Goal: Information Seeking & Learning: Find specific fact

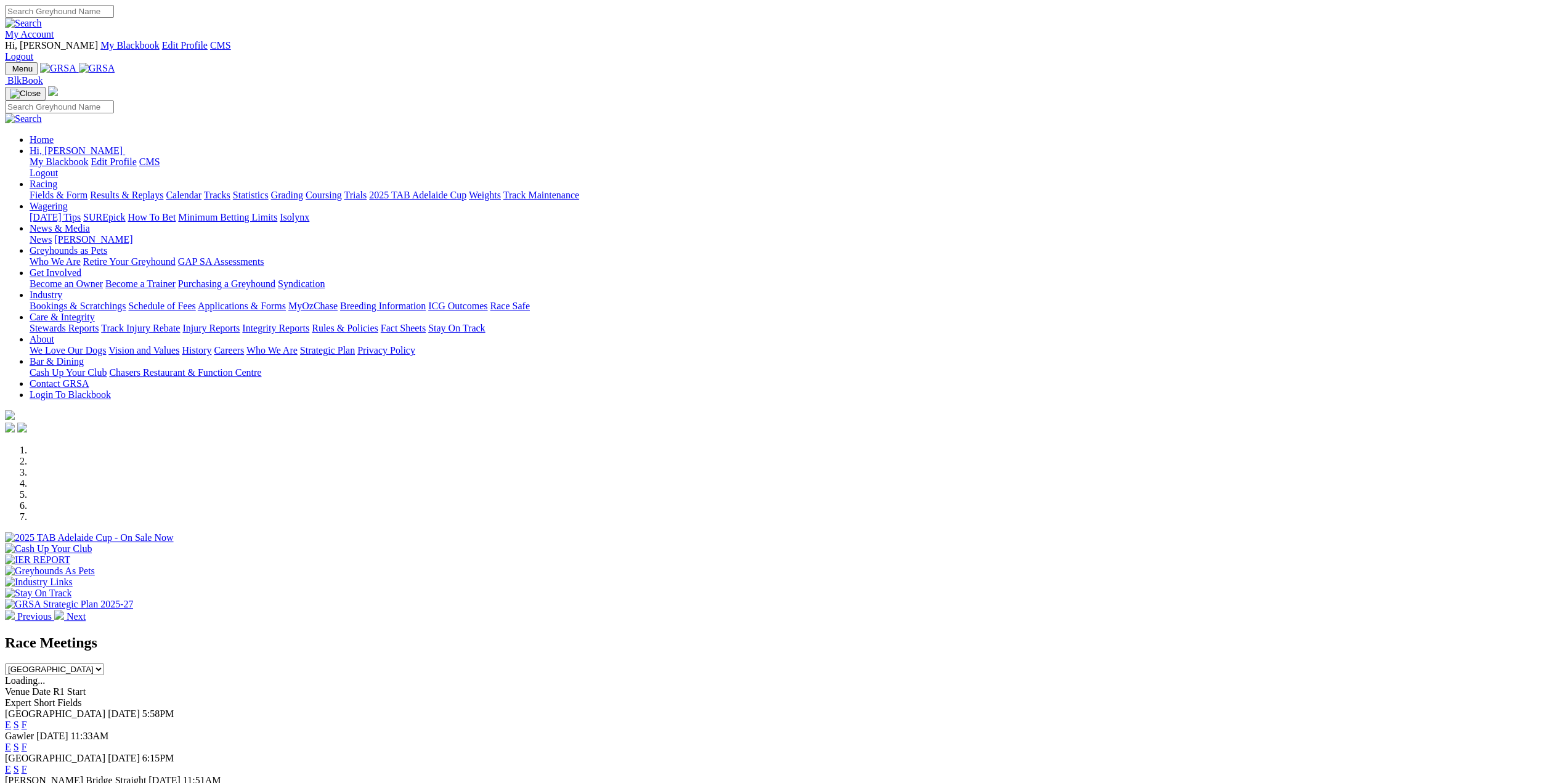
click at [163, 190] on link "Results & Replays" at bounding box center [126, 195] width 73 height 10
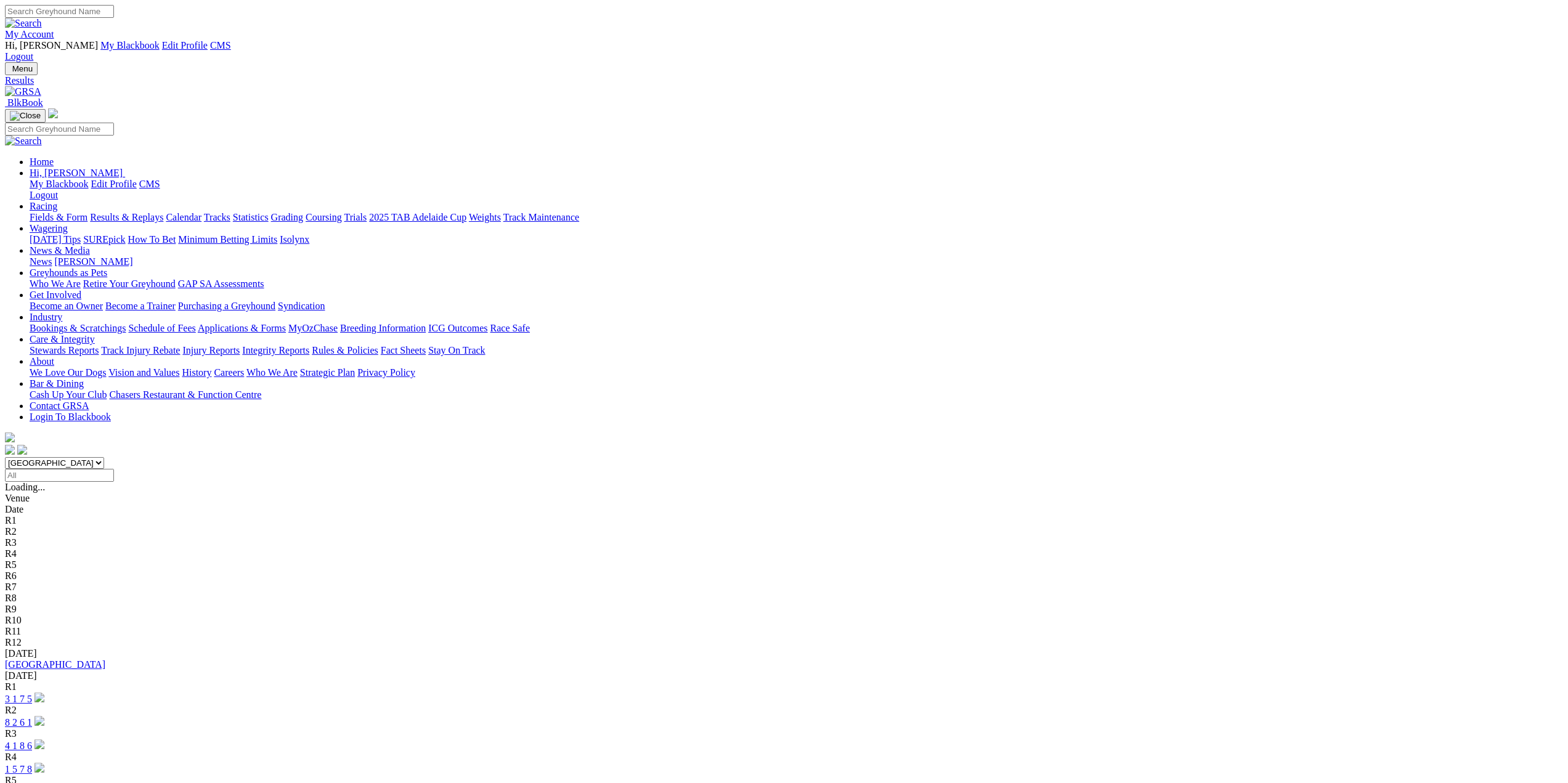
click at [32, 764] on link "1 5 7 8" at bounding box center [18, 769] width 27 height 10
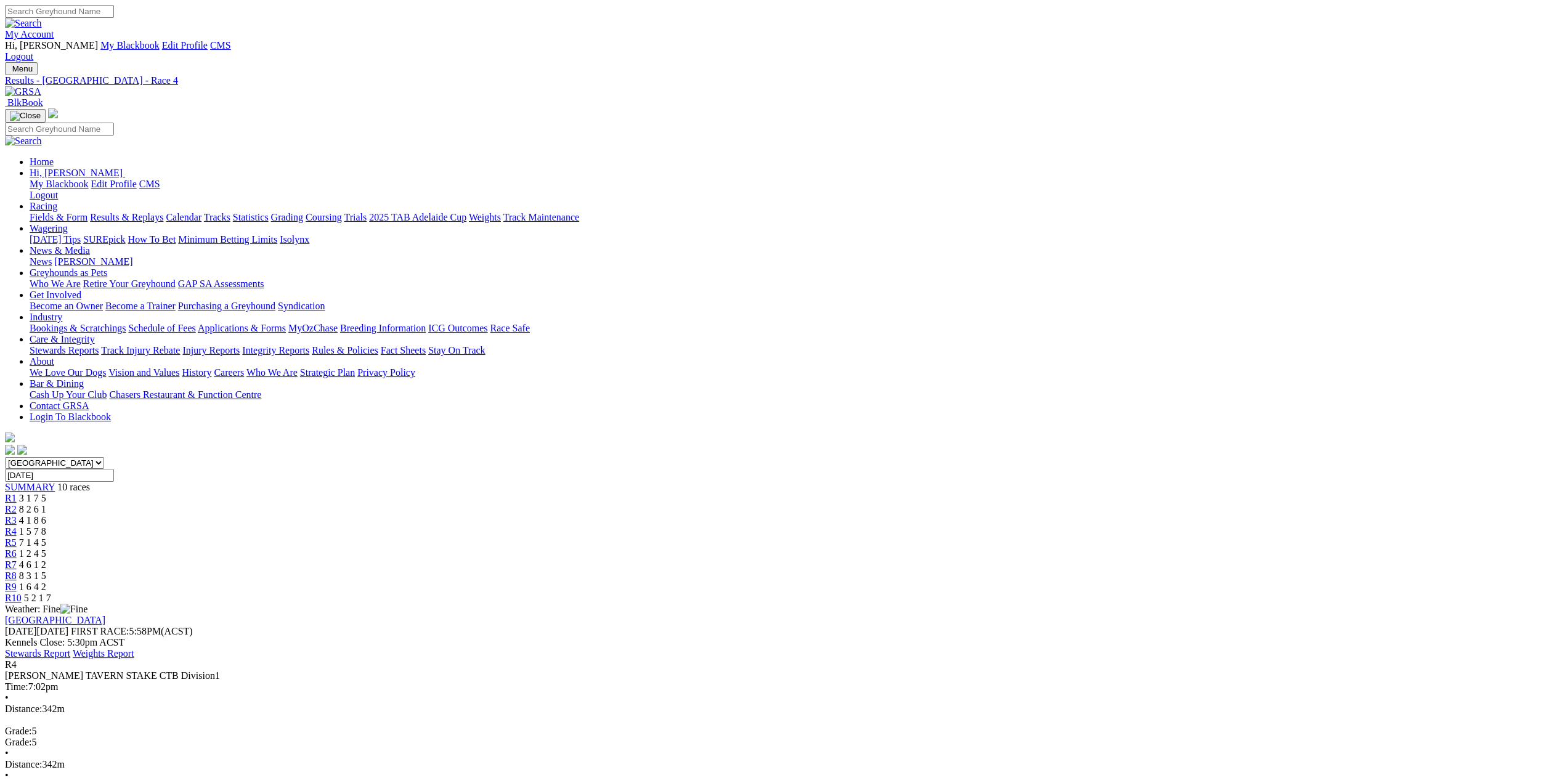
click at [114, 10] on input "Search" at bounding box center [59, 11] width 109 height 13
type input "dashin jordy"
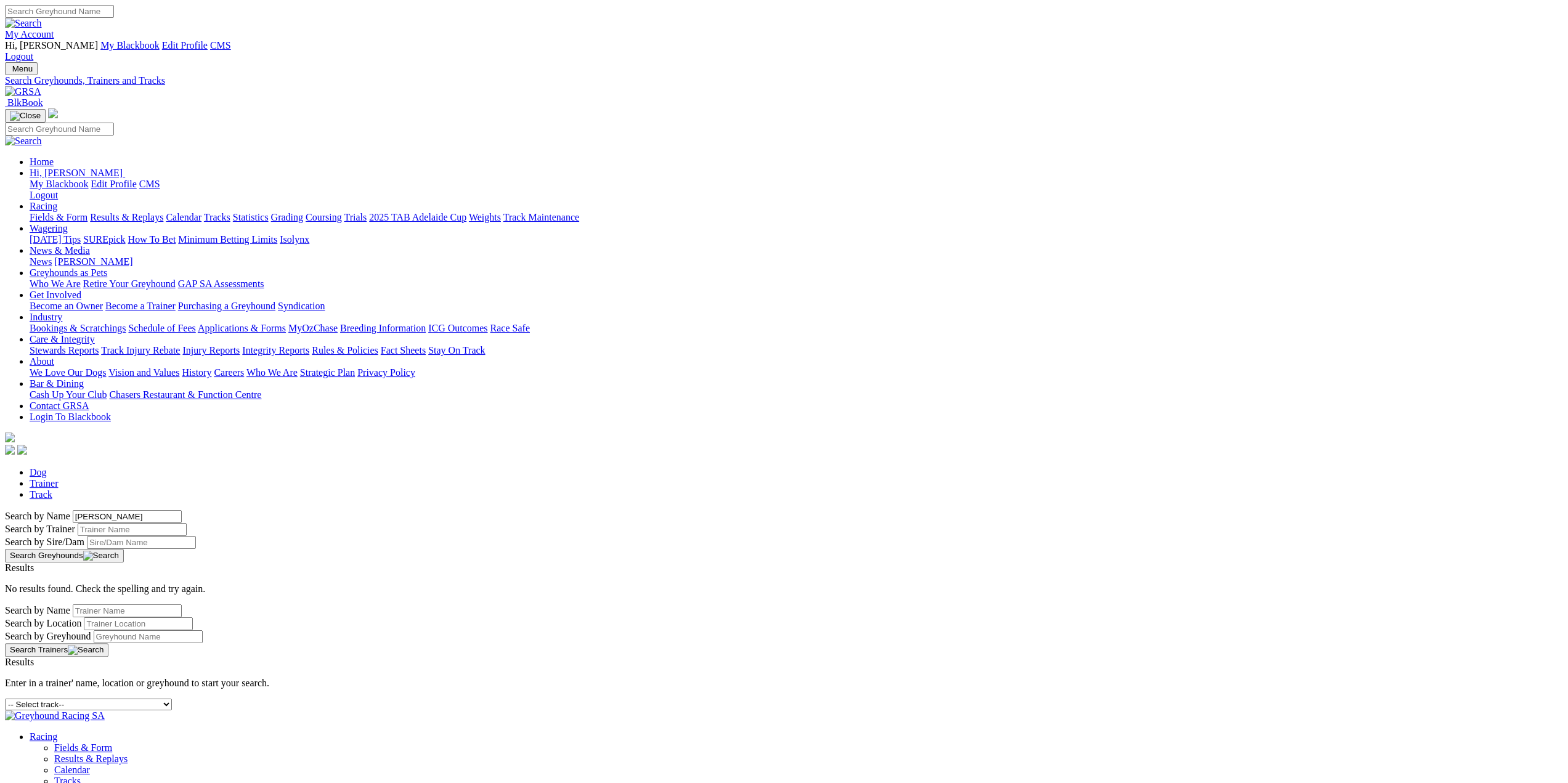
click at [182, 511] on input "dashin jordy" at bounding box center [127, 517] width 109 height 13
type input "dashing jordy"
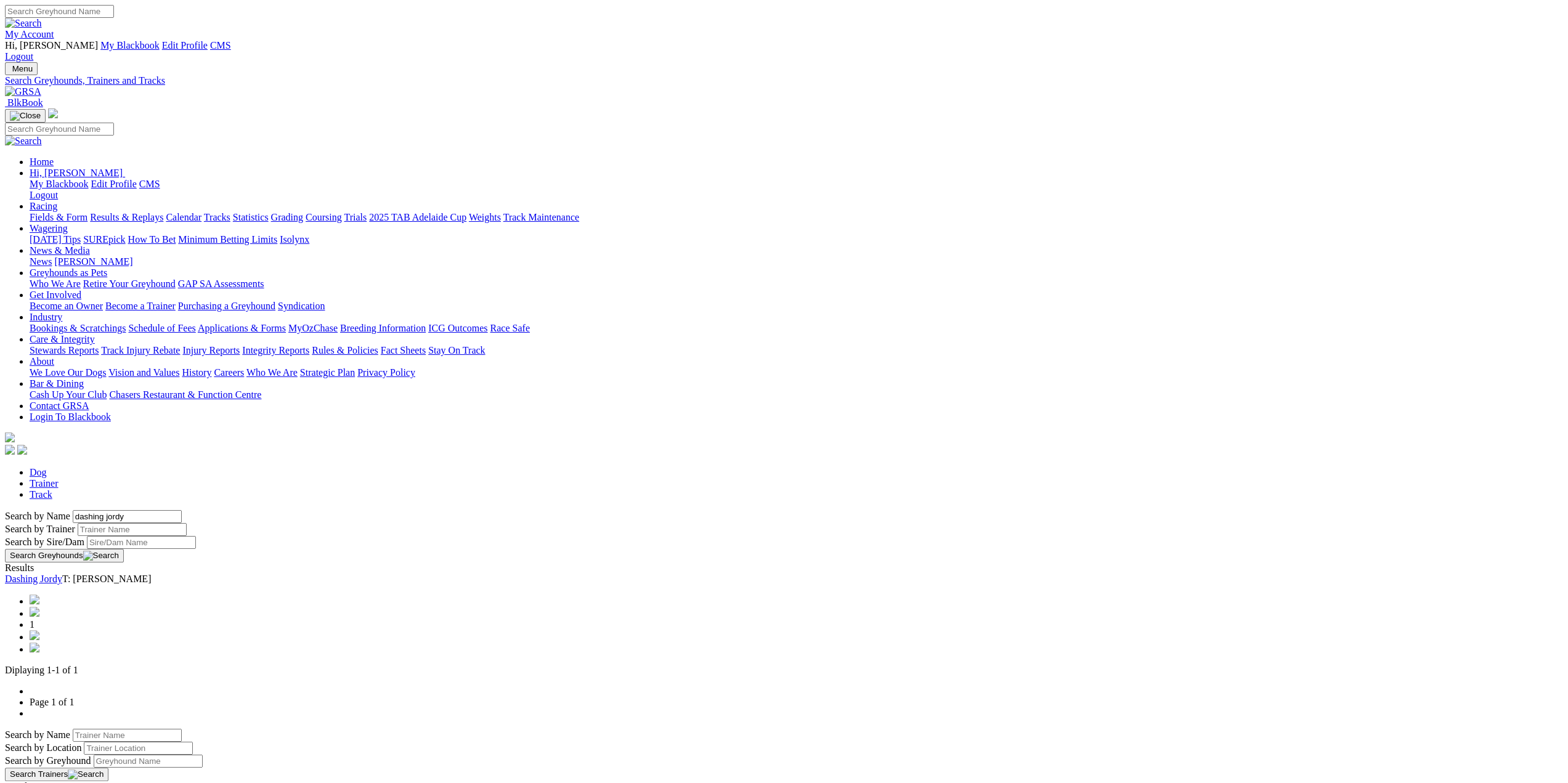
click at [62, 573] on link "Dashing Jordy" at bounding box center [34, 579] width 57 height 10
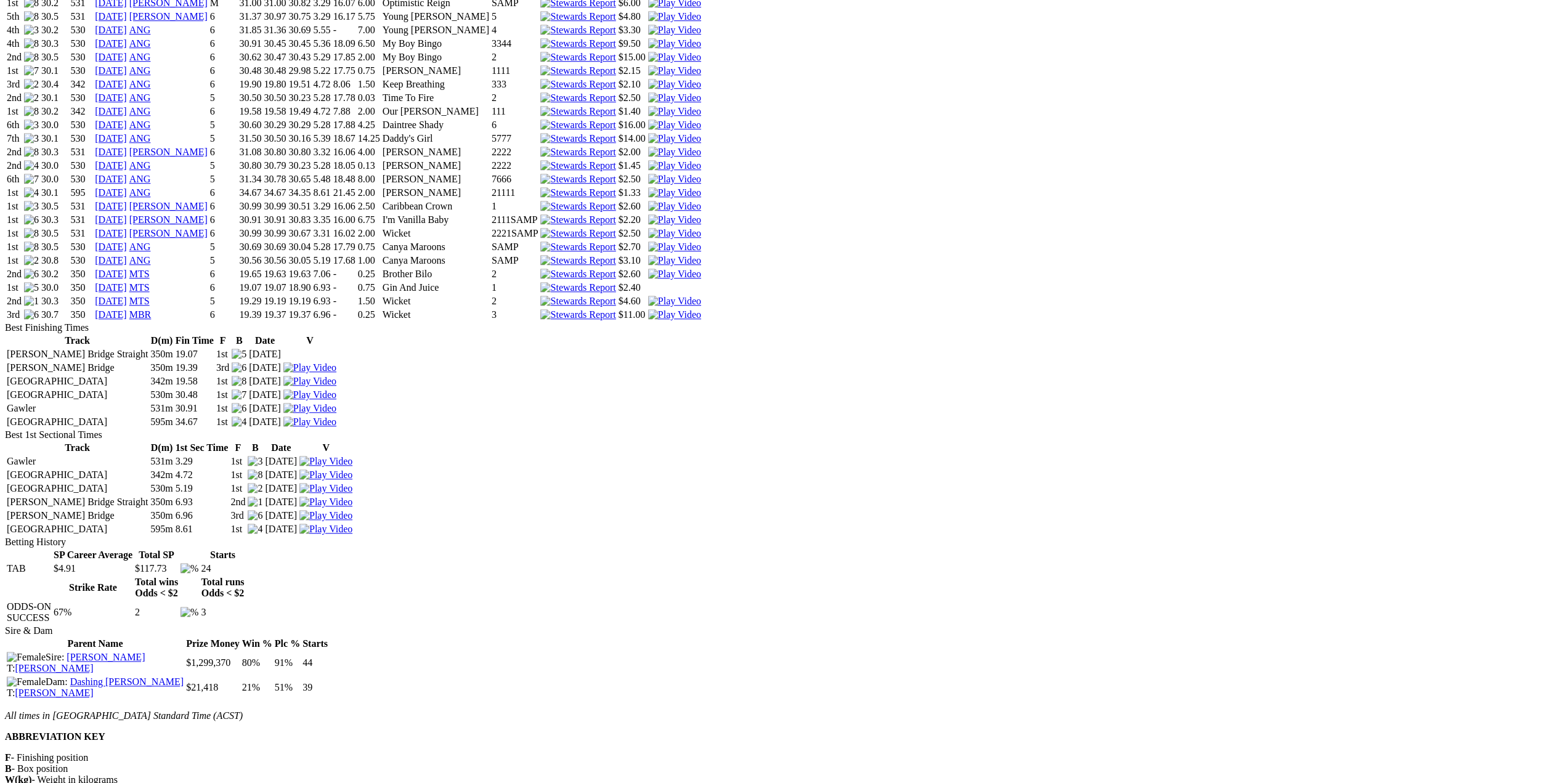
scroll to position [554, 0]
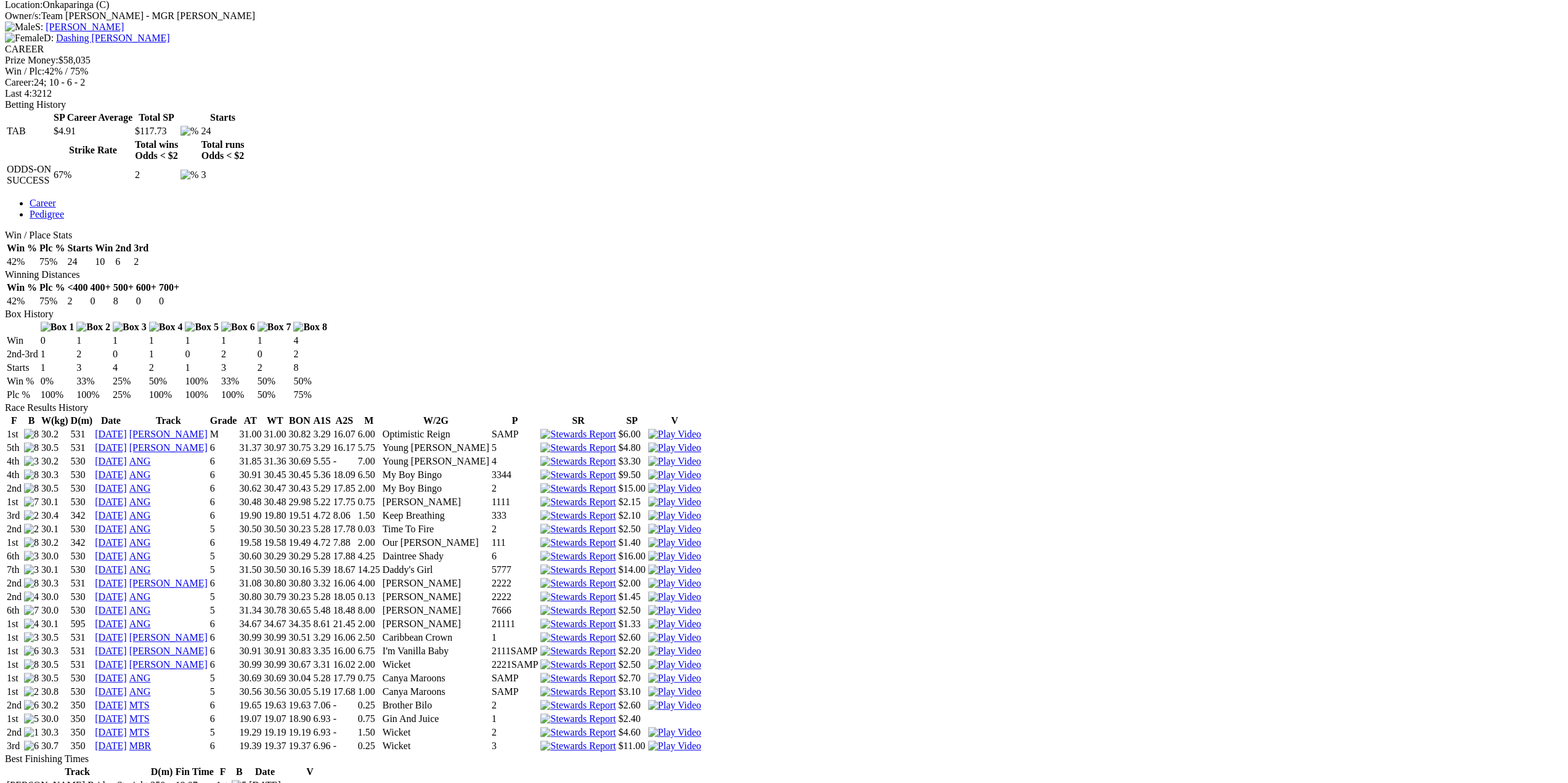
click at [127, 713] on link "05 Aug 25" at bounding box center [110, 718] width 32 height 10
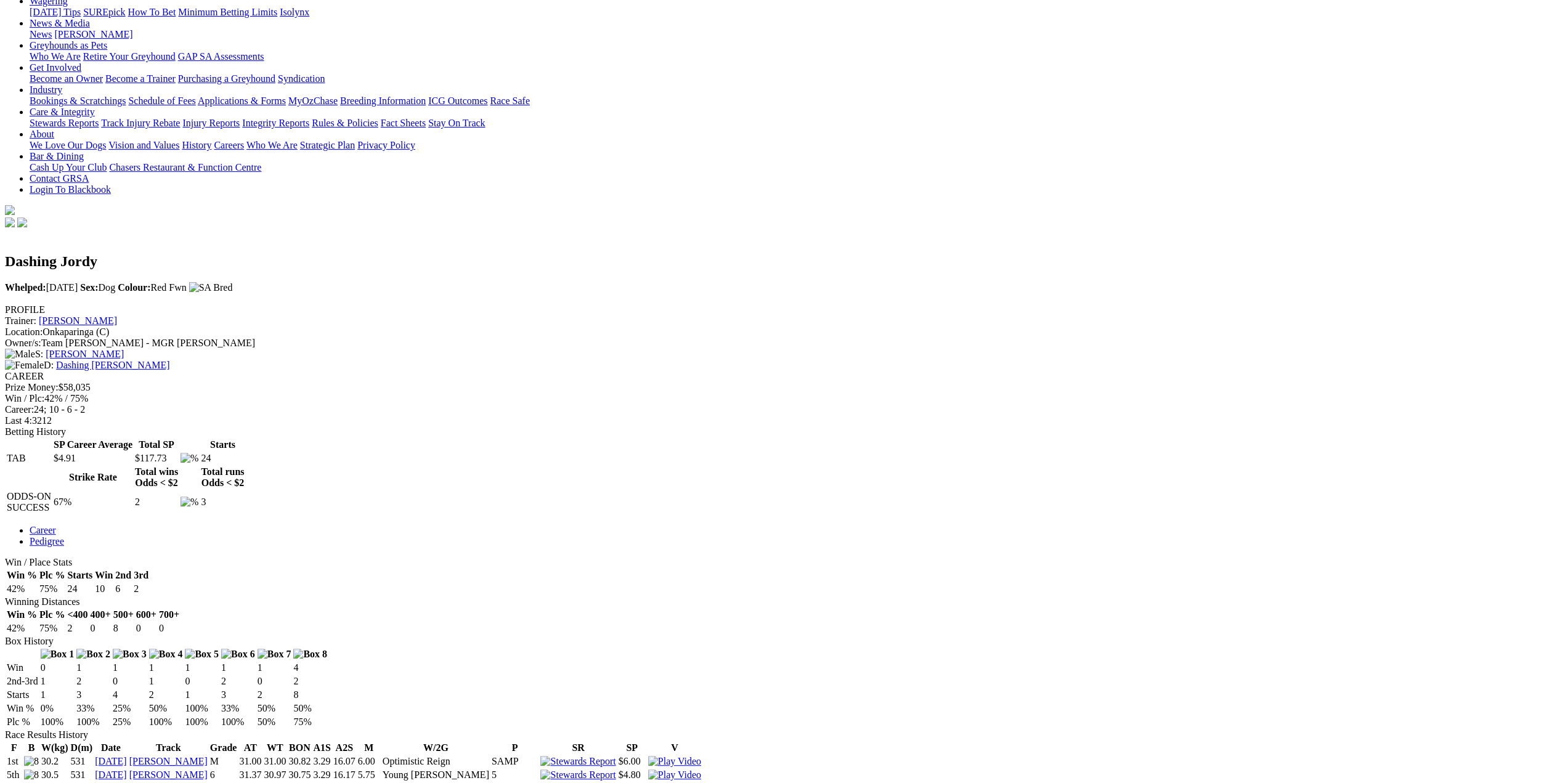
scroll to position [431, 0]
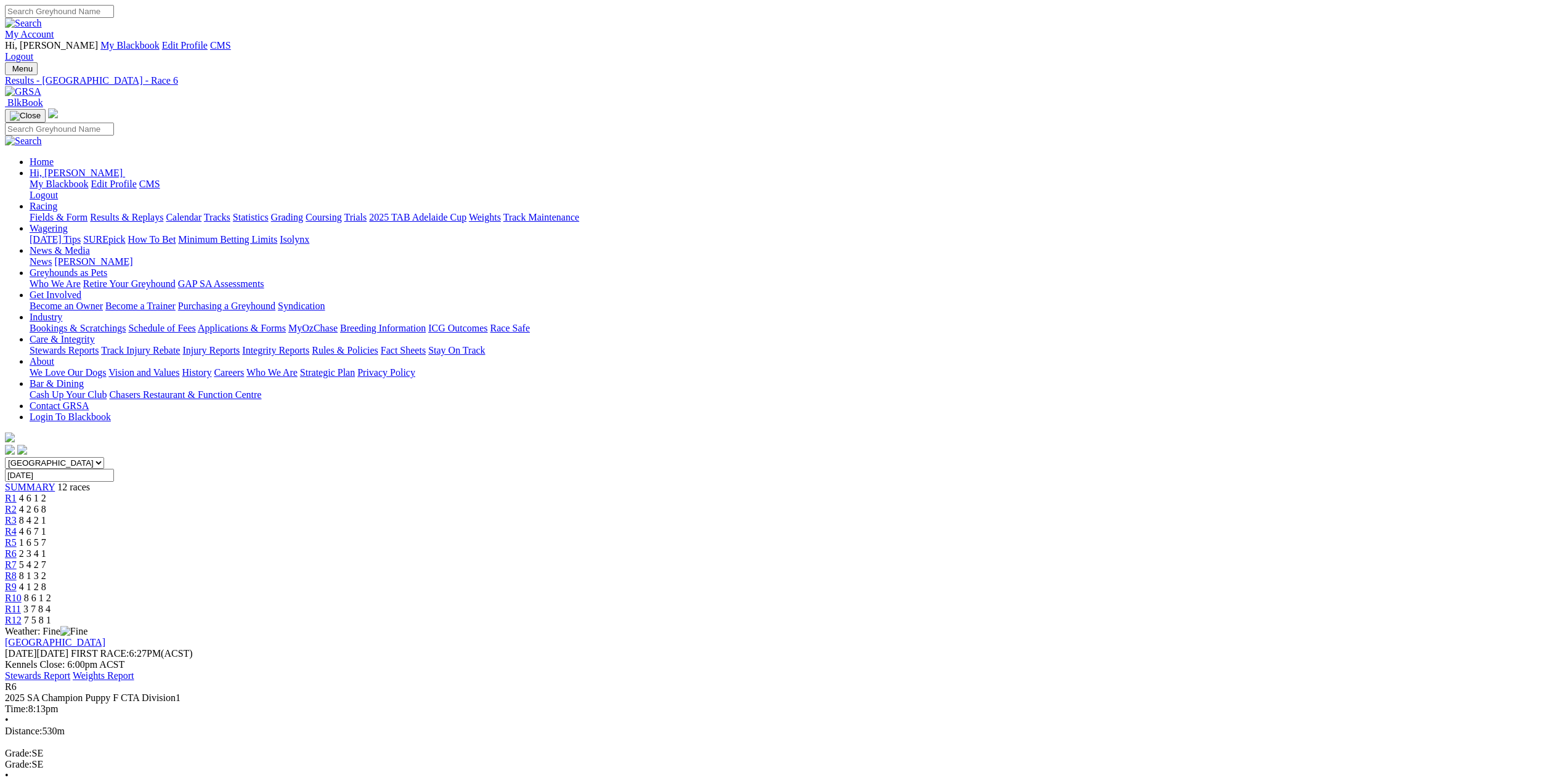
click at [114, 10] on input "Search" at bounding box center [59, 11] width 109 height 13
type input "bourne model"
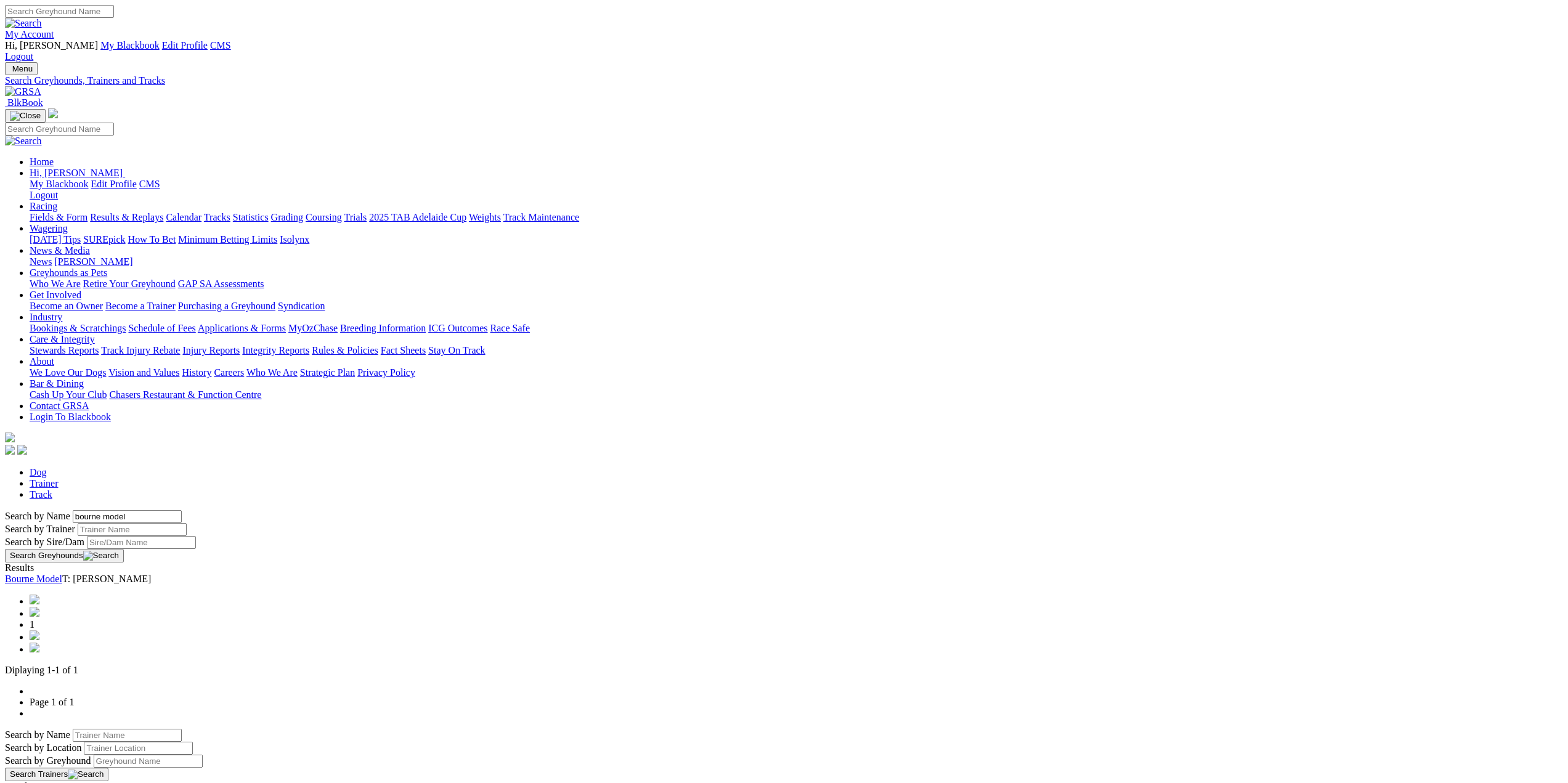
click at [62, 573] on link "Bourne Model" at bounding box center [34, 579] width 57 height 10
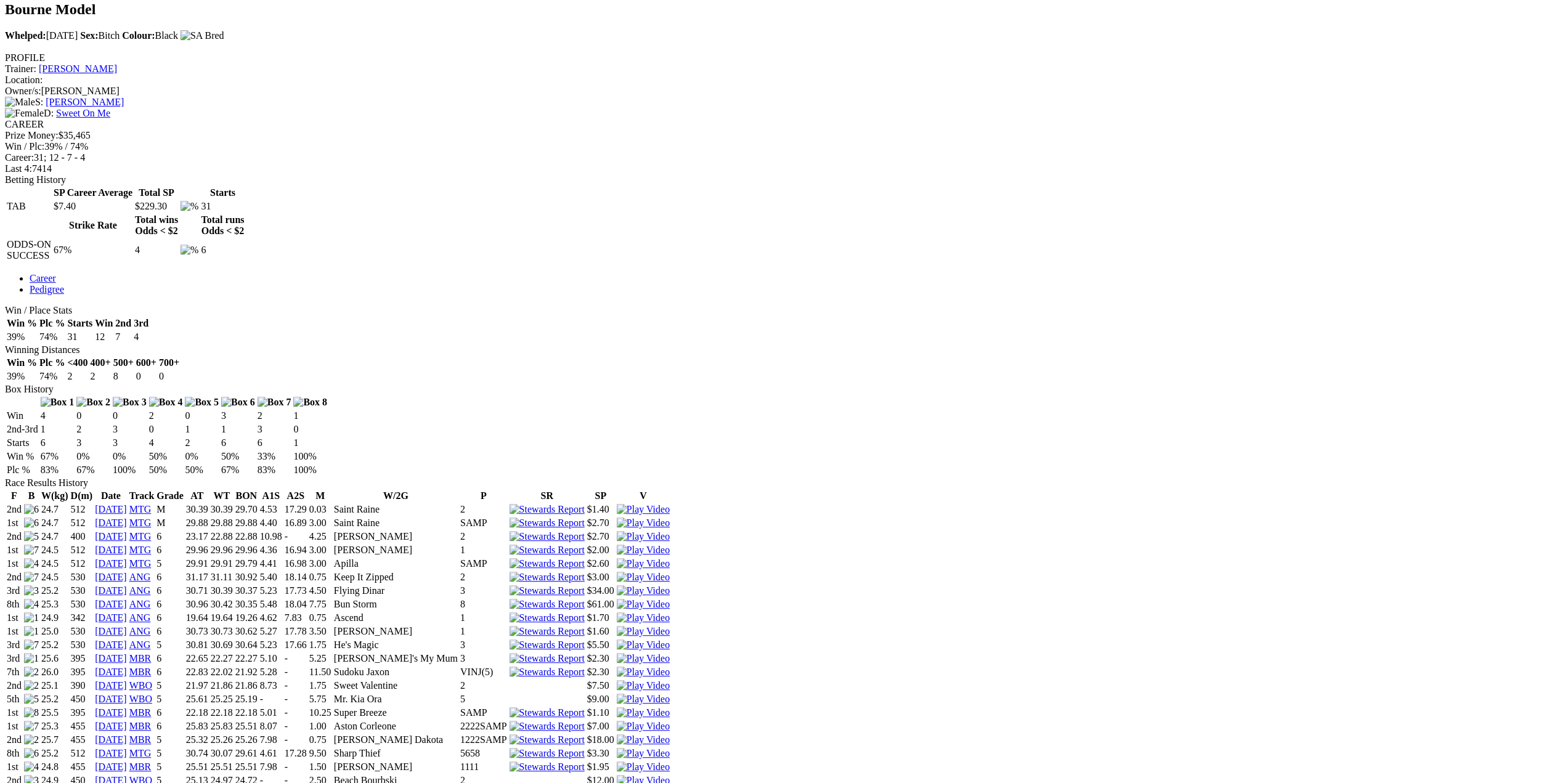
scroll to position [554, 0]
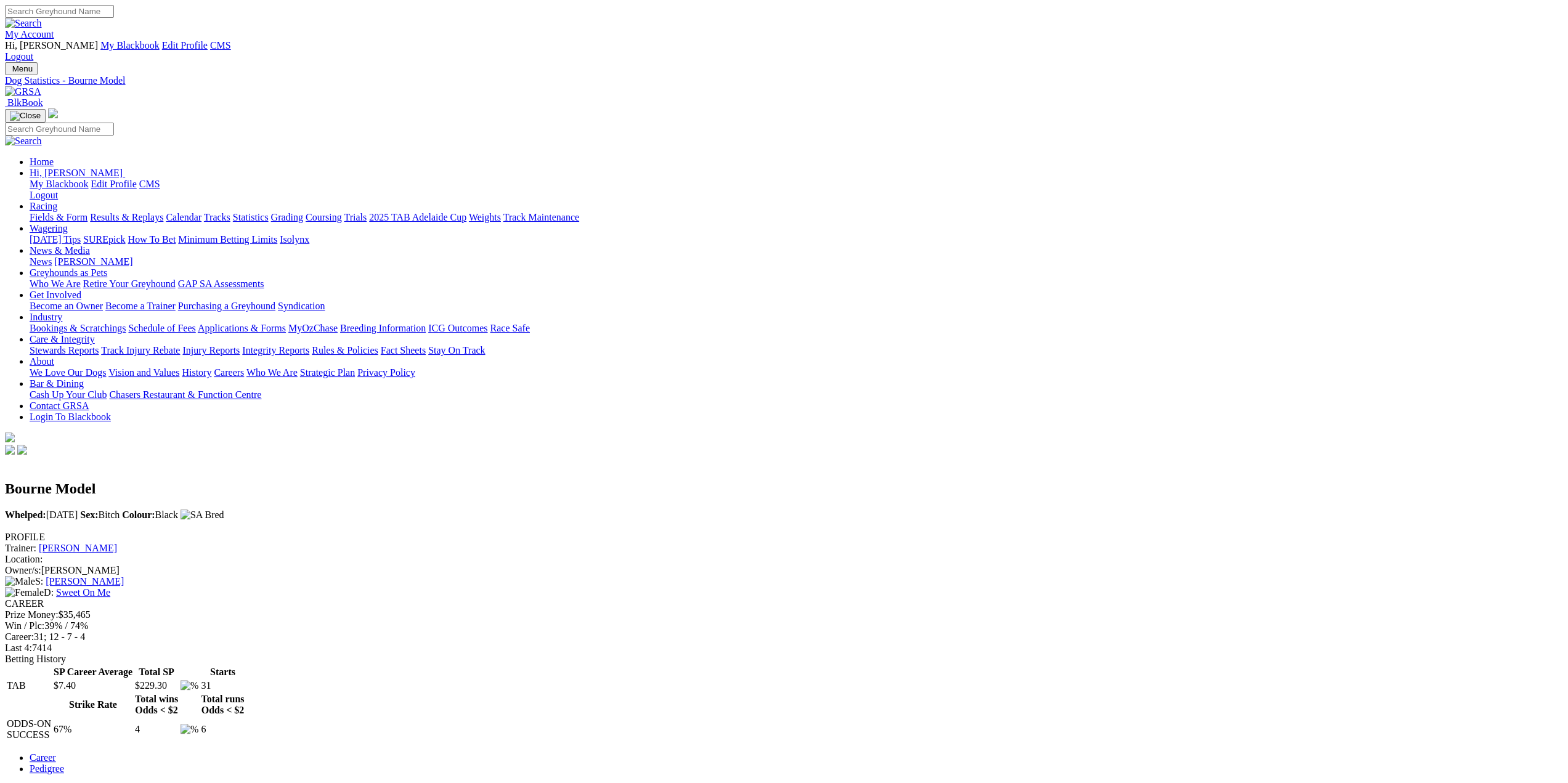
click at [114, 11] on input "Search" at bounding box center [59, 11] width 109 height 13
type input "boomerang image"
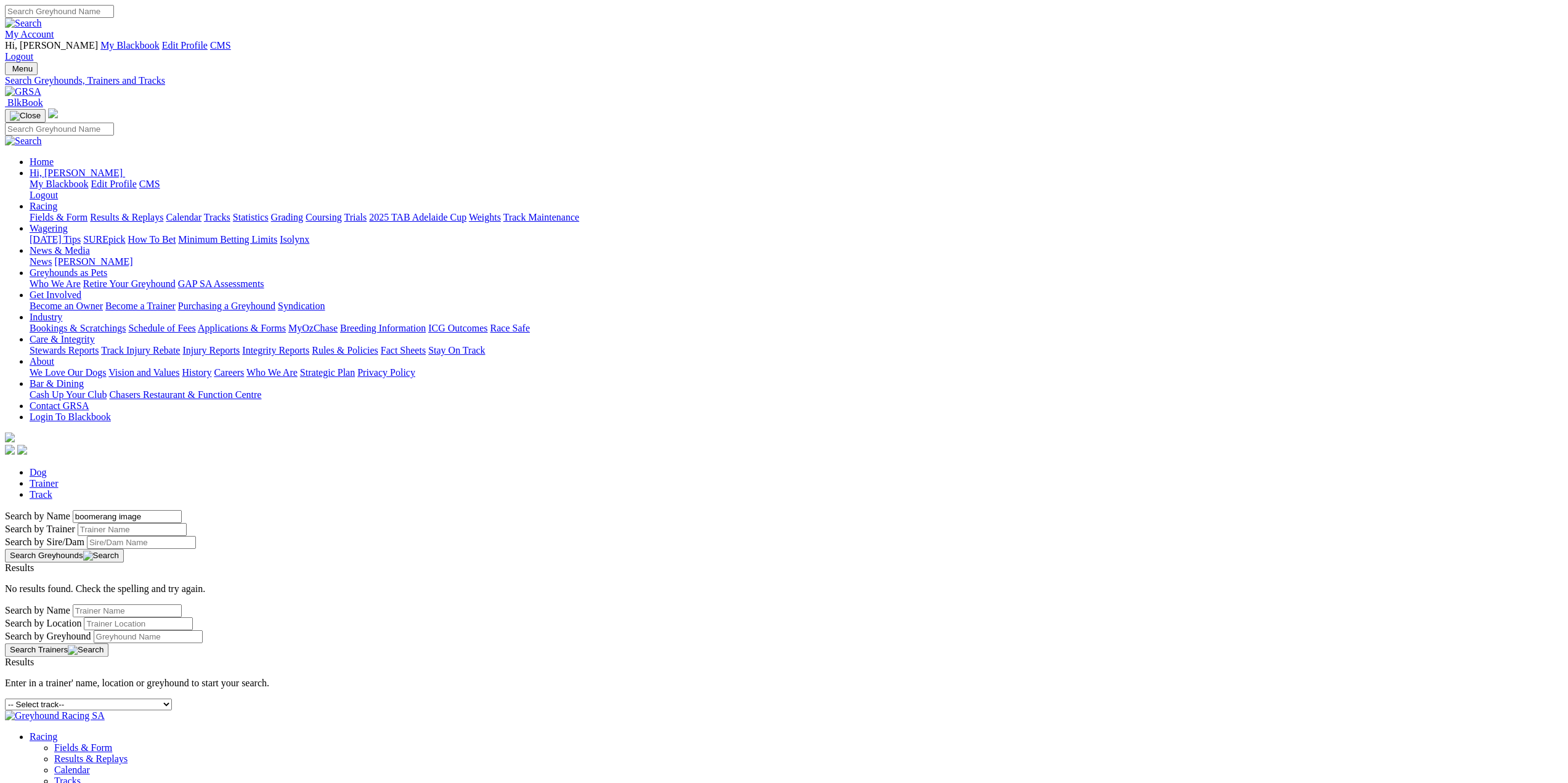
click at [41, 86] on img at bounding box center [23, 91] width 36 height 11
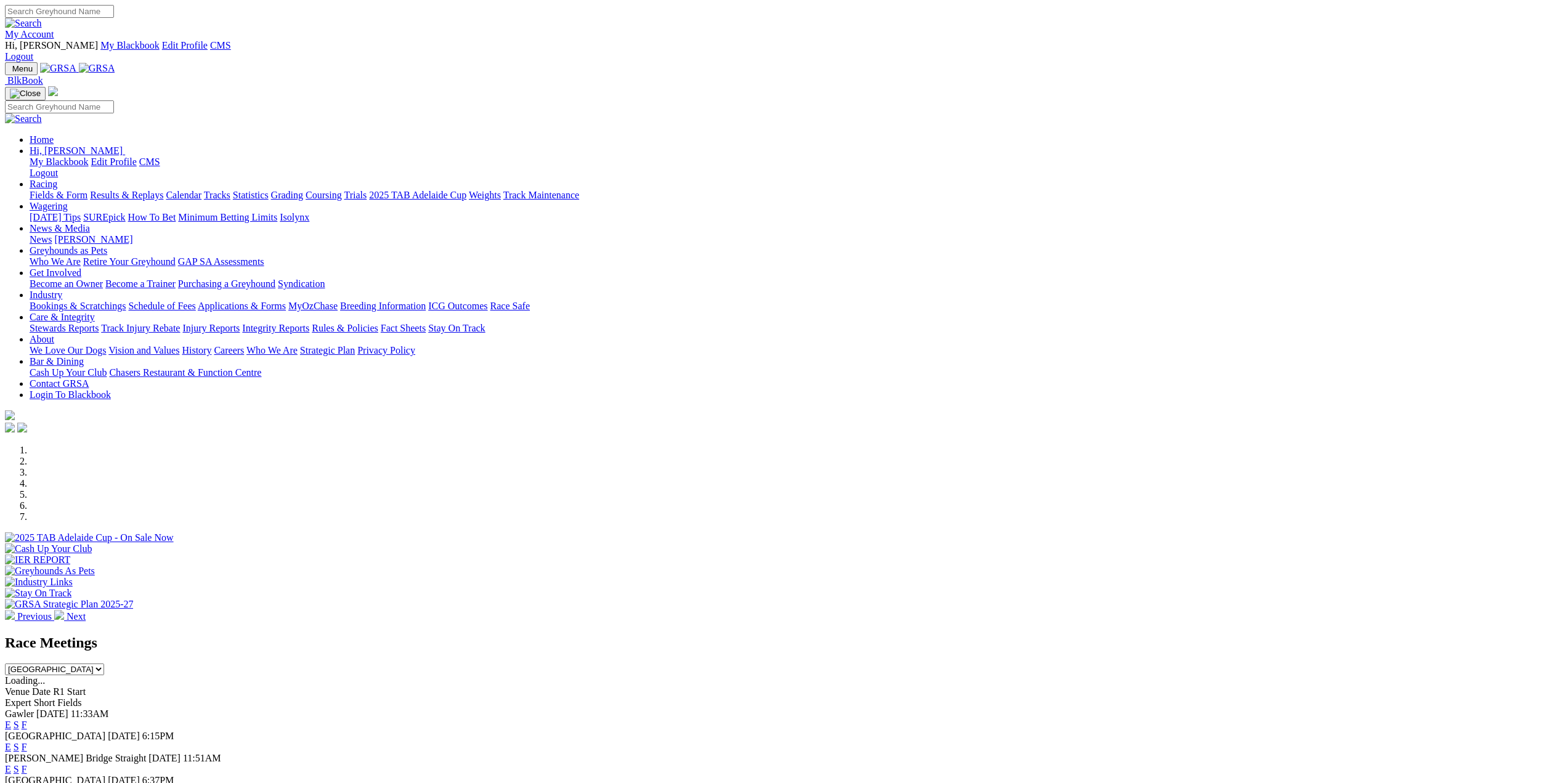
click at [114, 10] on input "Search" at bounding box center [59, 11] width 109 height 13
type input "turn pillage"
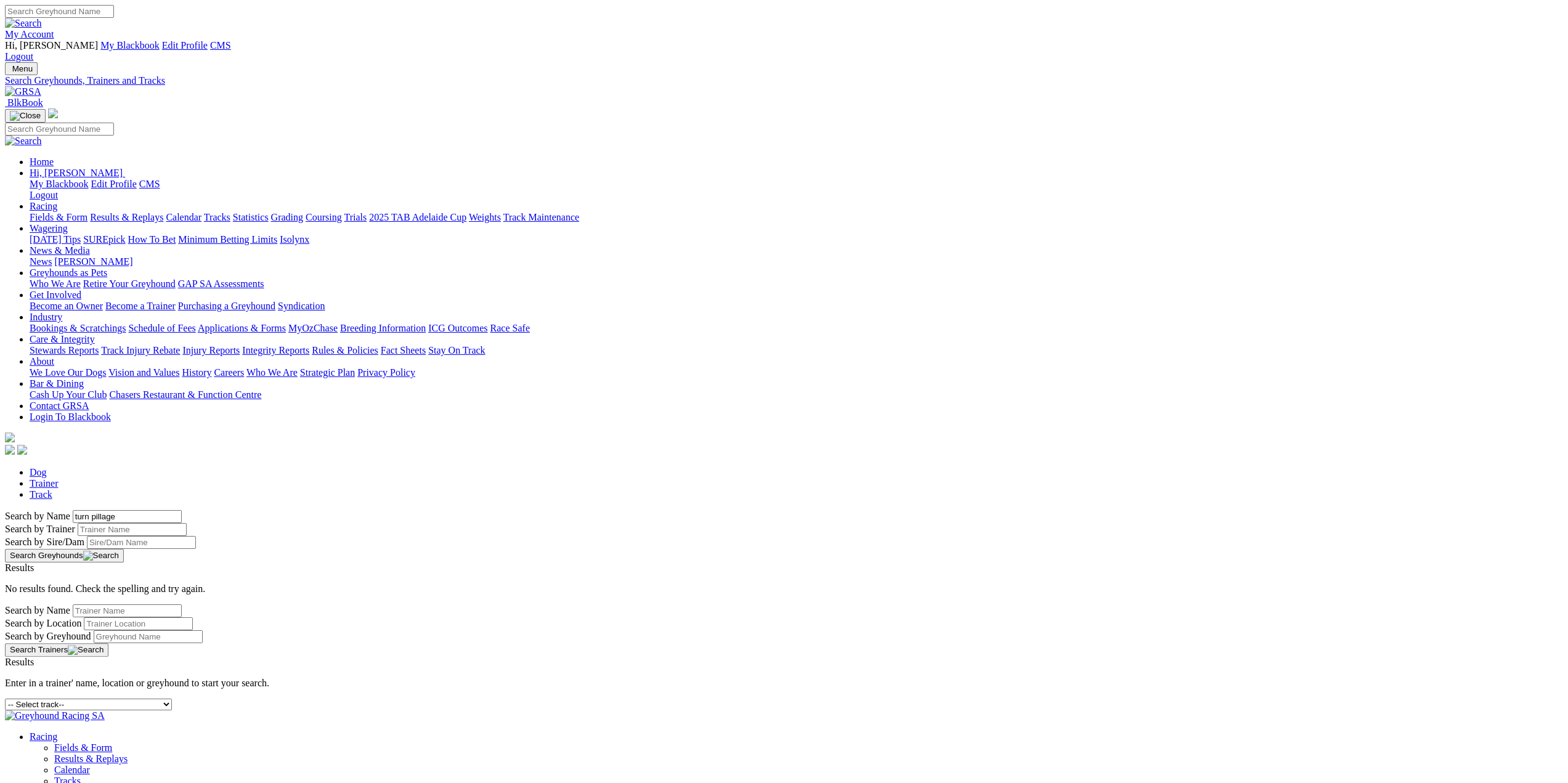
click at [41, 86] on img at bounding box center [23, 91] width 36 height 11
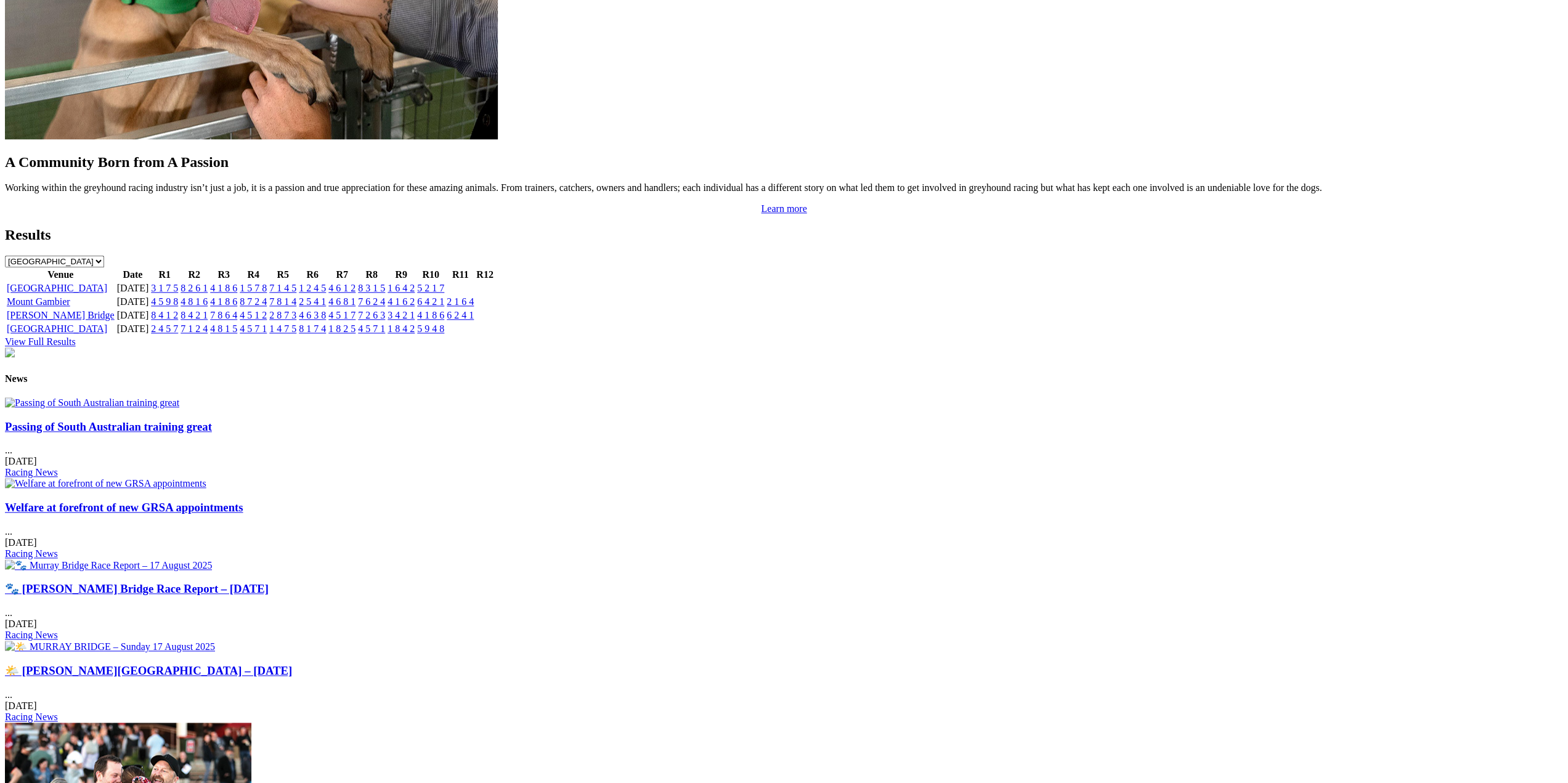
scroll to position [1294, 0]
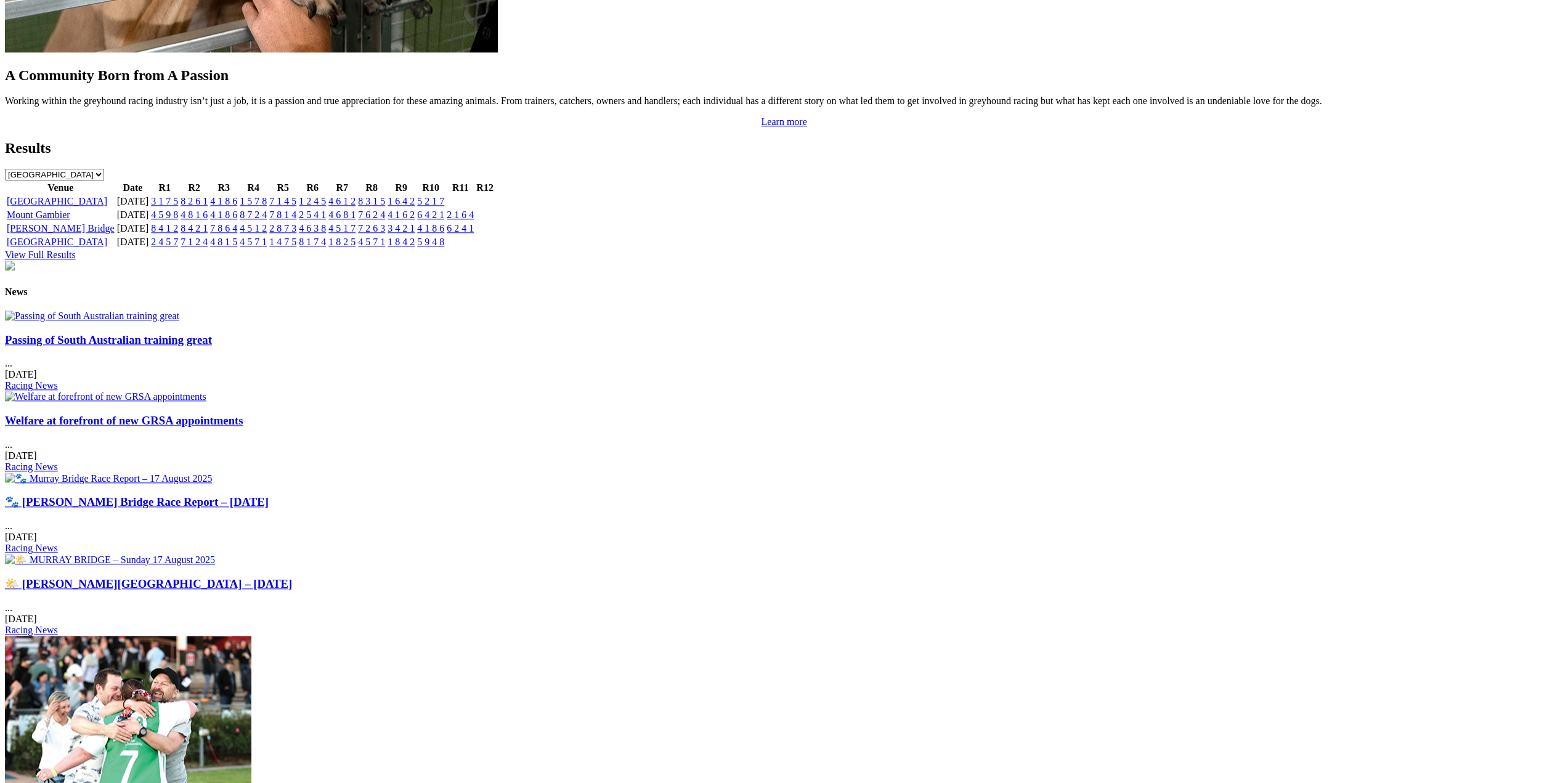
click at [212, 334] on link "Passing of South Australian training great" at bounding box center [109, 340] width 207 height 13
